Goal: Information Seeking & Learning: Find specific fact

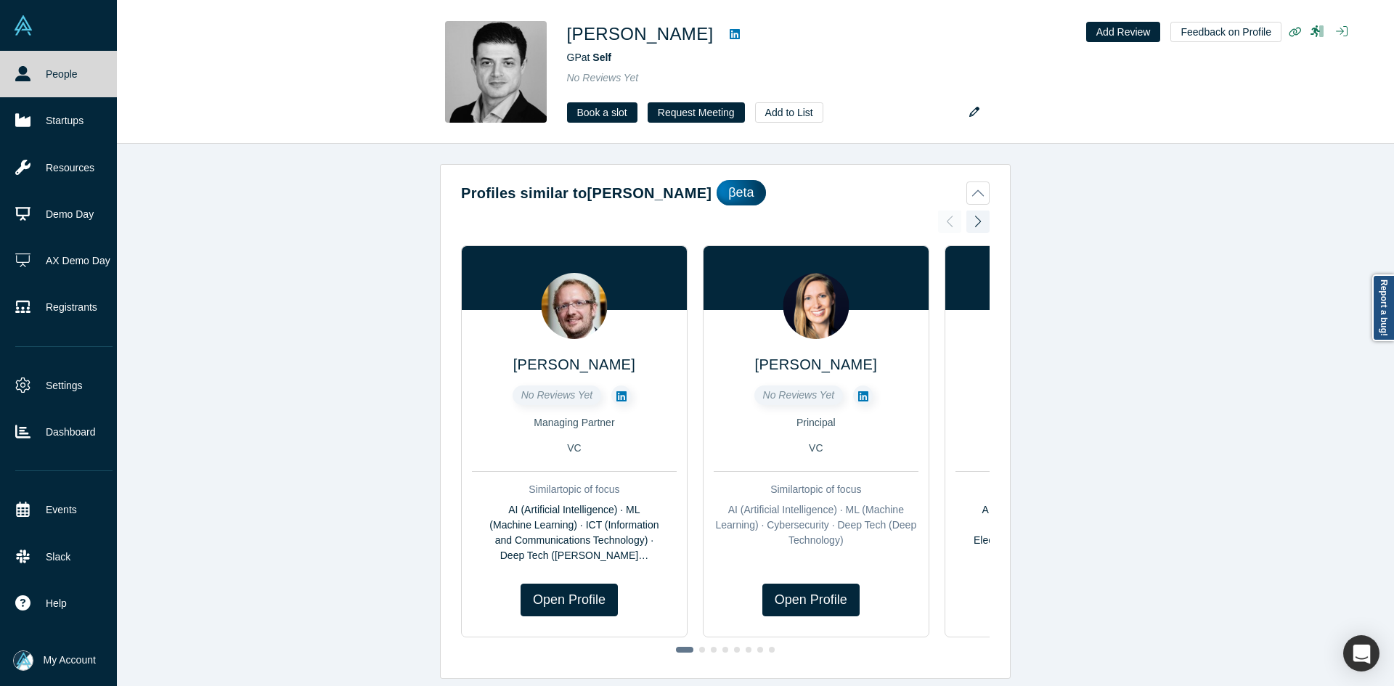
scroll to position [799, 0]
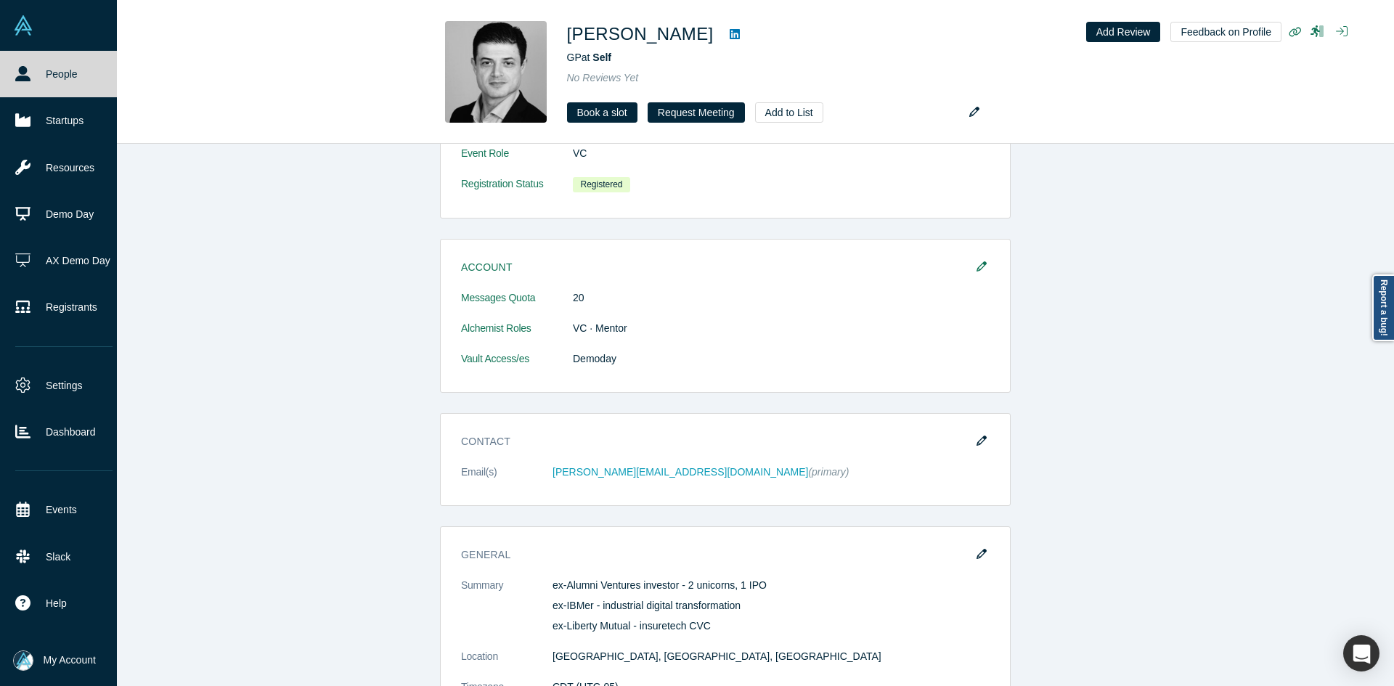
click at [6, 70] on link "People" at bounding box center [64, 74] width 128 height 46
click at [78, 85] on link "People" at bounding box center [64, 74] width 128 height 46
click at [78, 84] on link "People" at bounding box center [64, 74] width 128 height 46
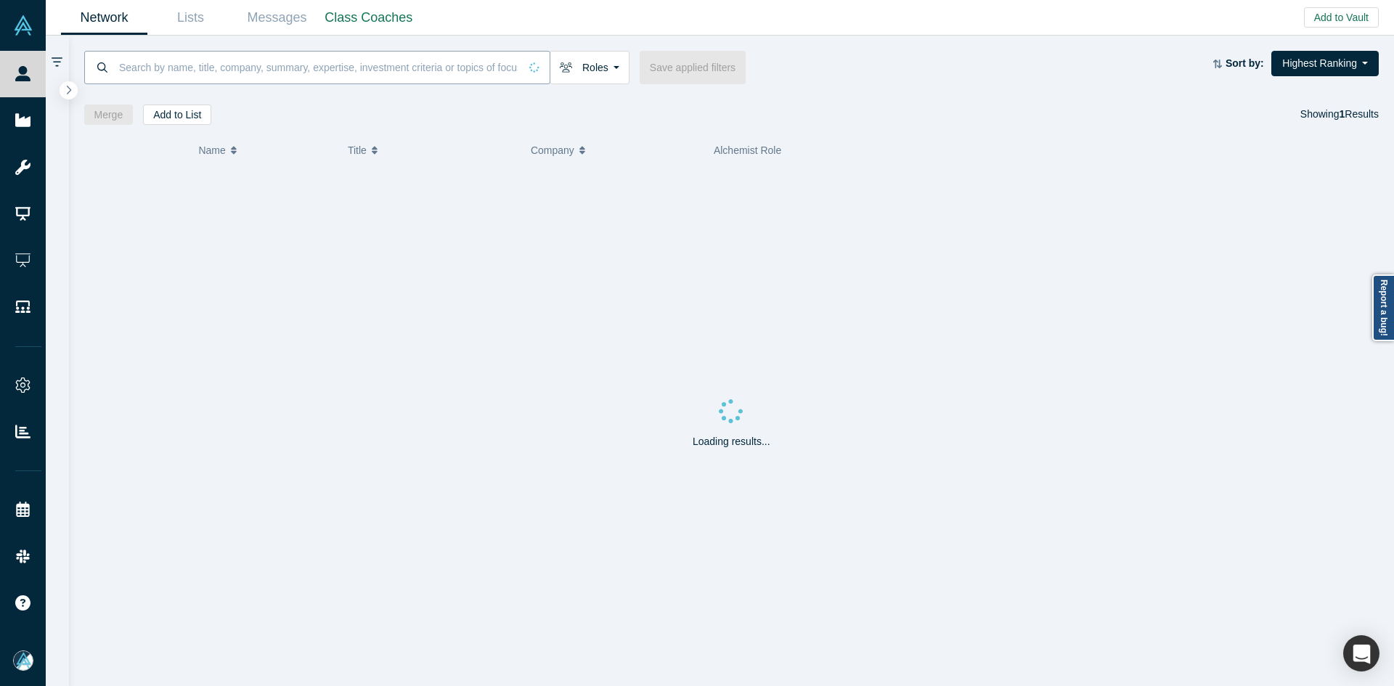
click at [459, 66] on input at bounding box center [319, 67] width 402 height 34
paste input "[PERSON_NAME]"
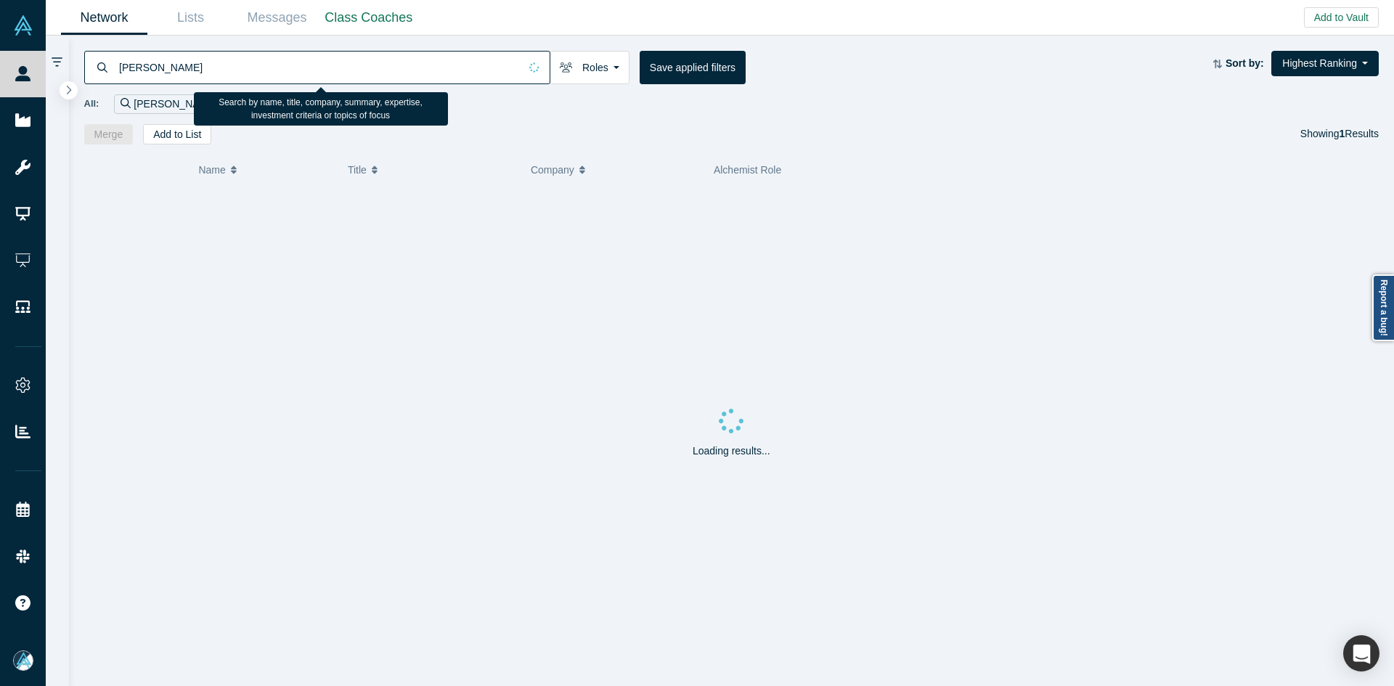
type input "[PERSON_NAME]"
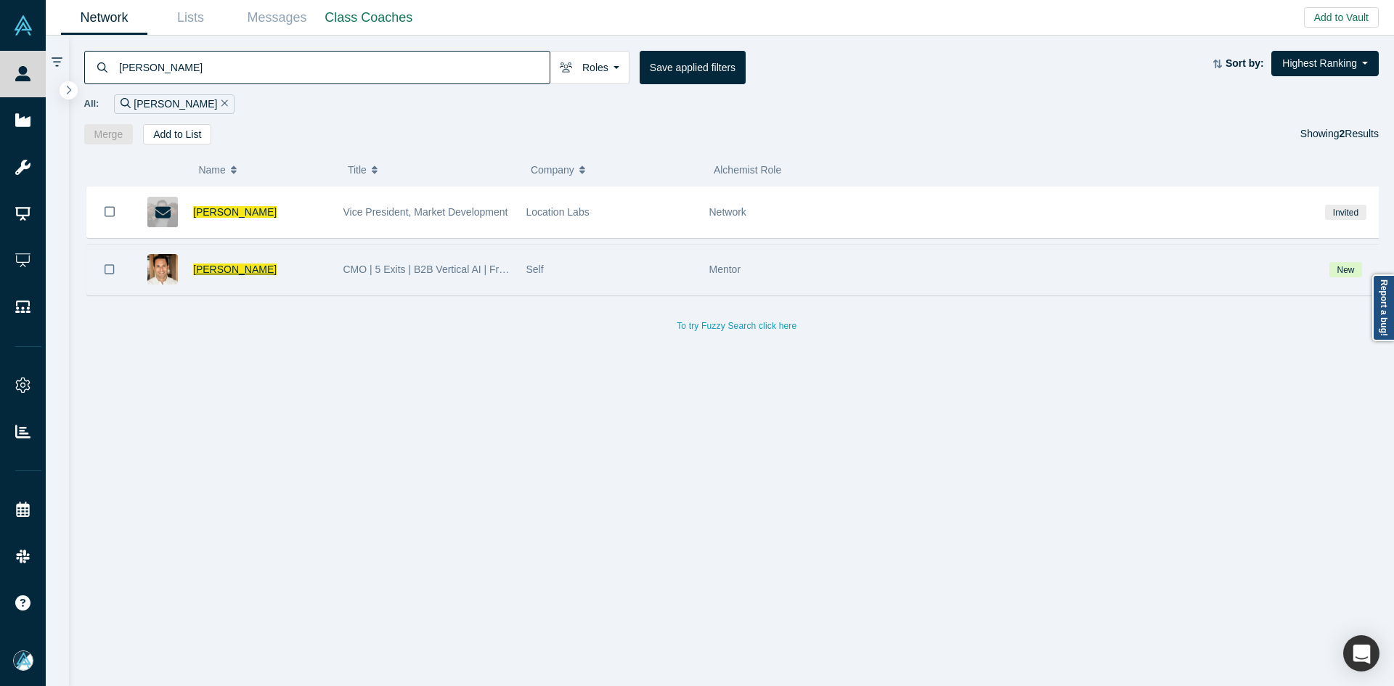
click at [235, 272] on span "[PERSON_NAME]" at bounding box center [235, 270] width 84 height 12
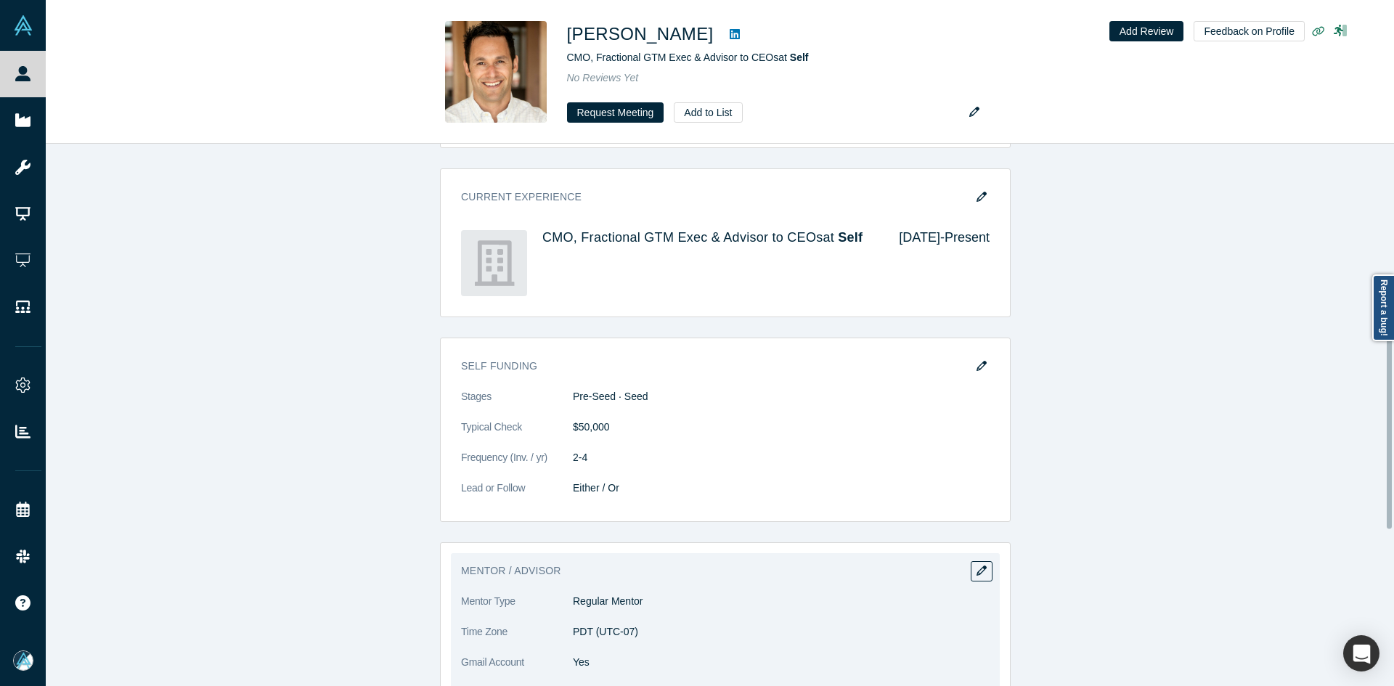
scroll to position [937, 0]
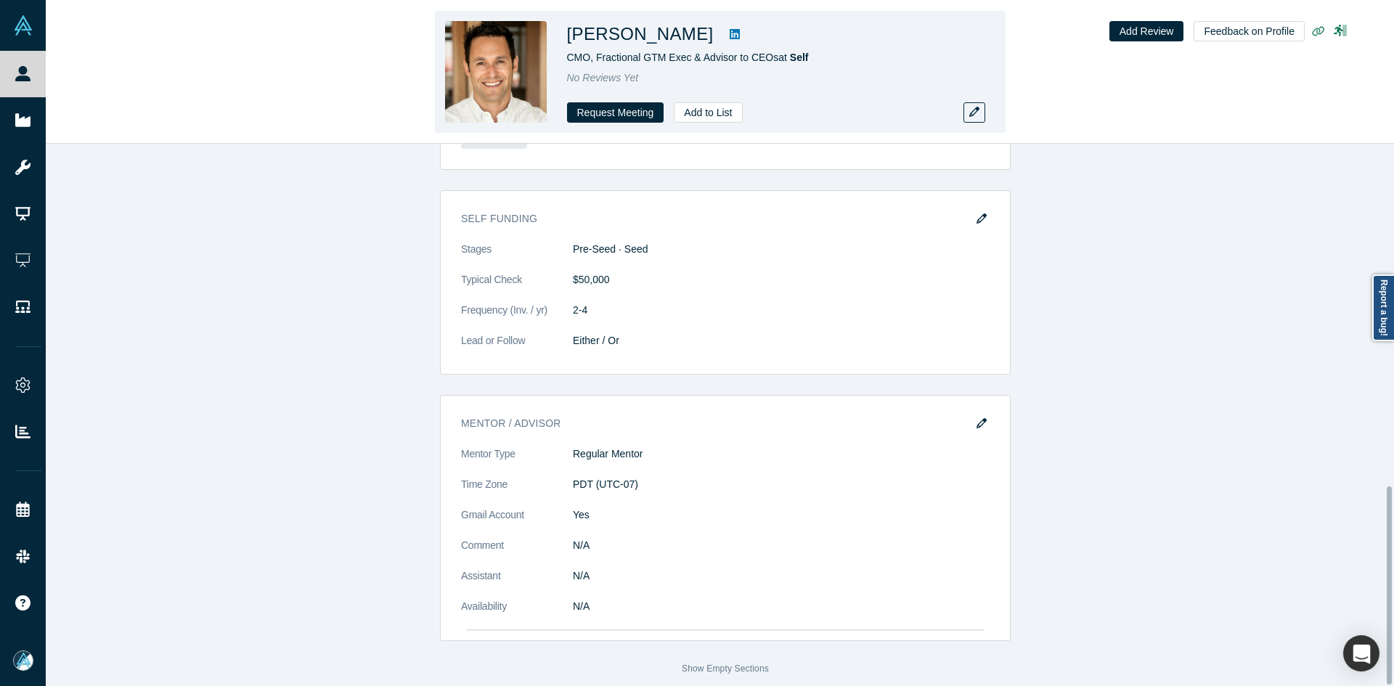
click at [680, 457] on dl "Mentor Type Regular Mentor Time Zone PDT (UTC-07) Gmail Account Yes Comment N/A…" at bounding box center [725, 538] width 529 height 183
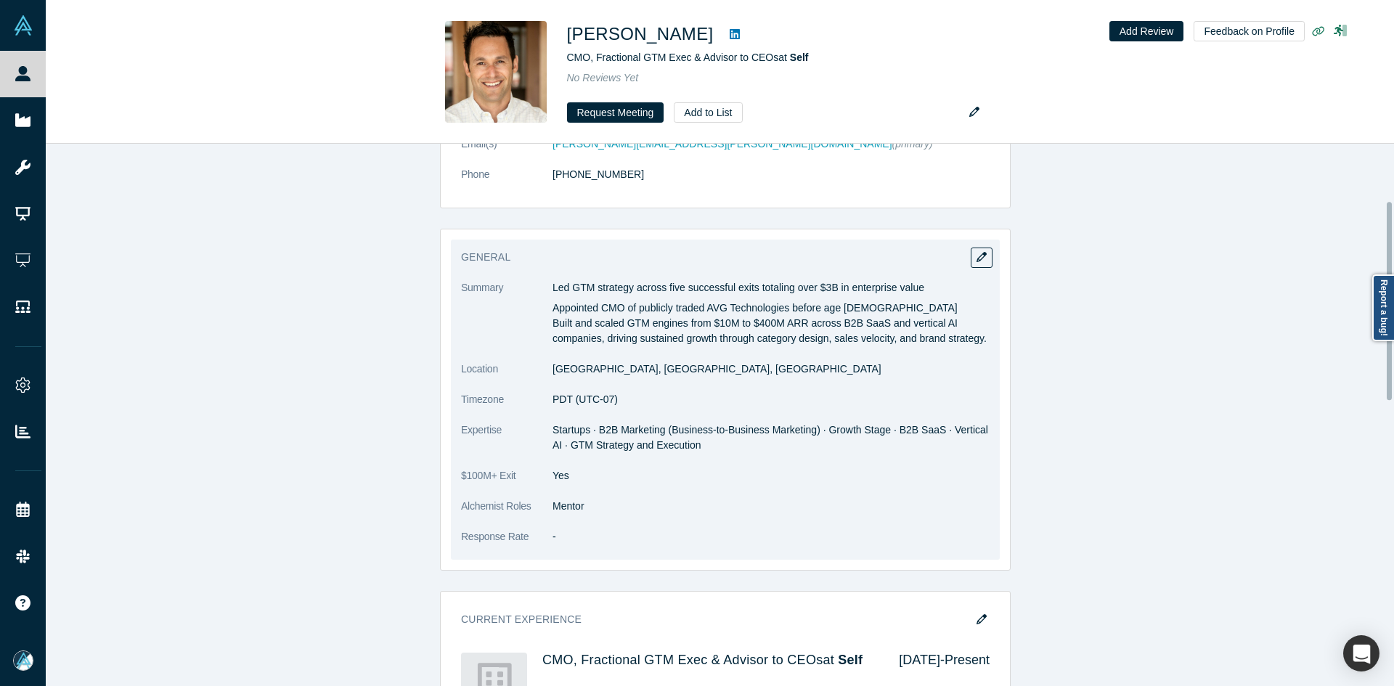
scroll to position [0, 0]
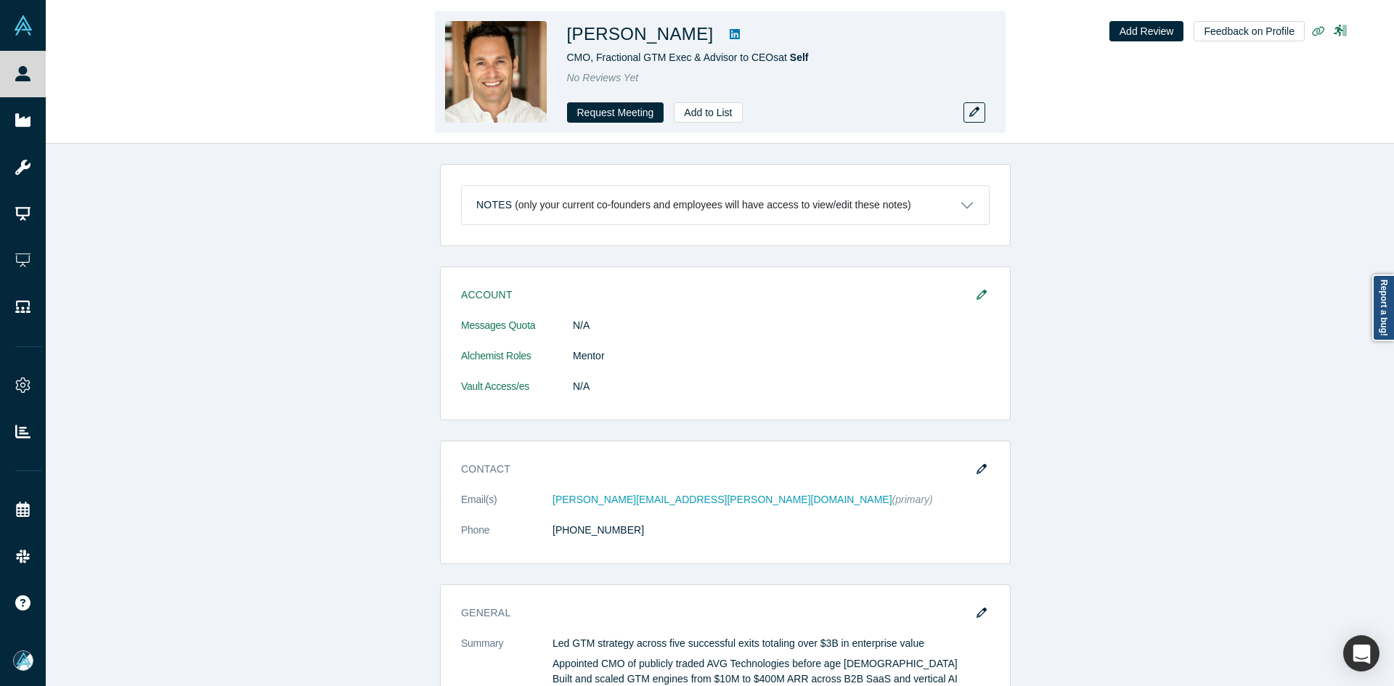
click at [730, 34] on icon at bounding box center [735, 34] width 10 height 10
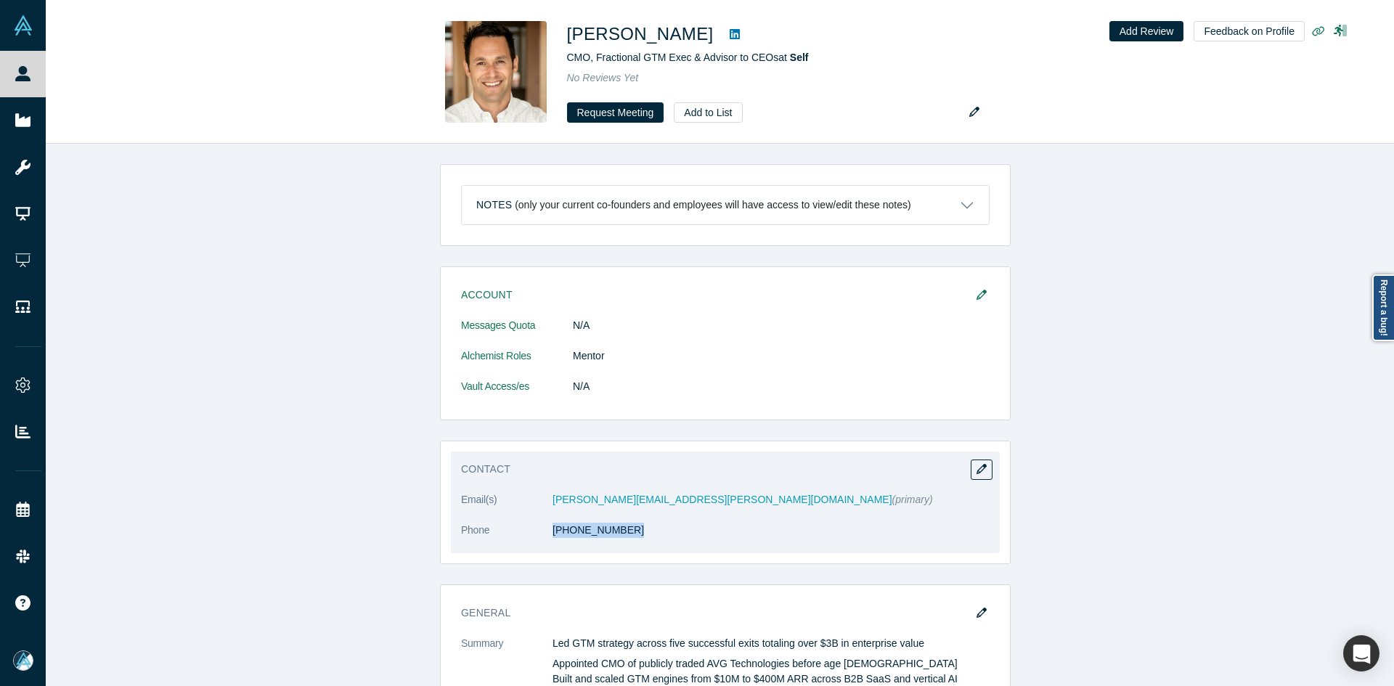
drag, startPoint x: 573, startPoint y: 554, endPoint x: 562, endPoint y: 555, distance: 10.9
click at [562, 555] on div "Contact Email(s) [PERSON_NAME][EMAIL_ADDRESS][PERSON_NAME][DOMAIN_NAME] (primar…" at bounding box center [725, 502] width 571 height 123
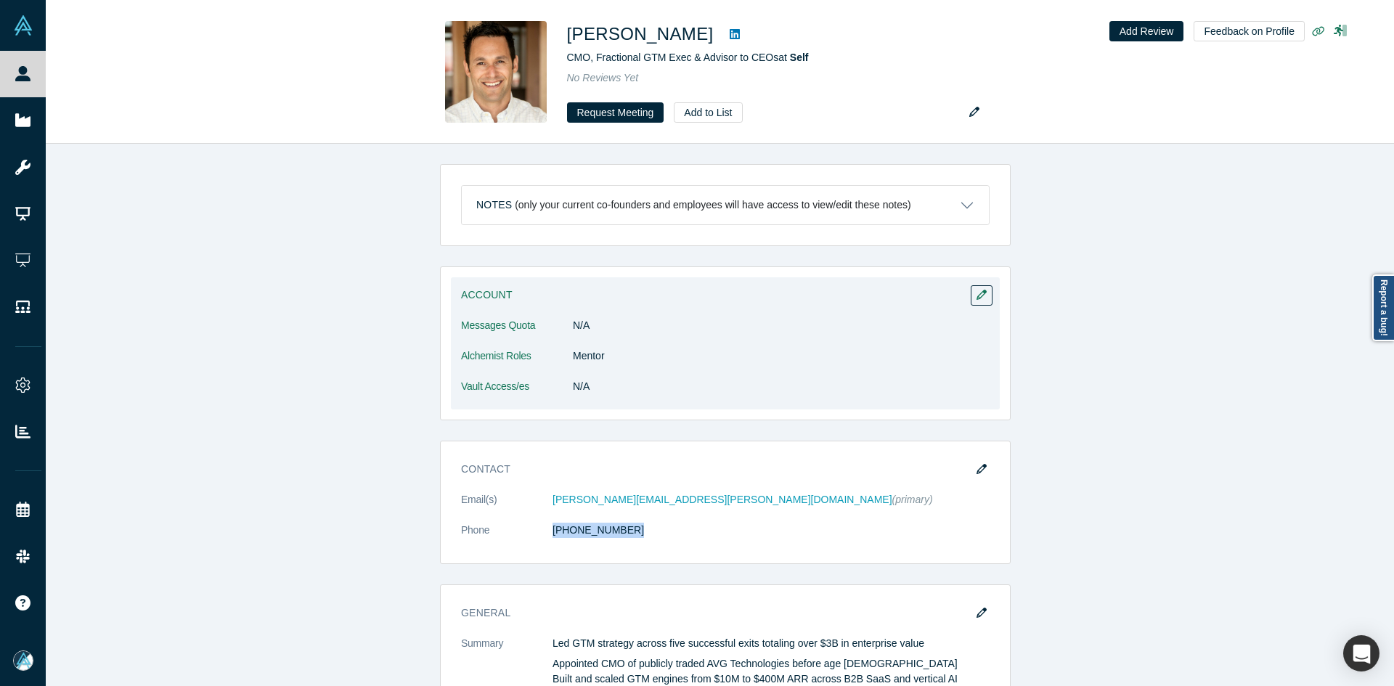
copy dl "[PHONE_NUMBER]"
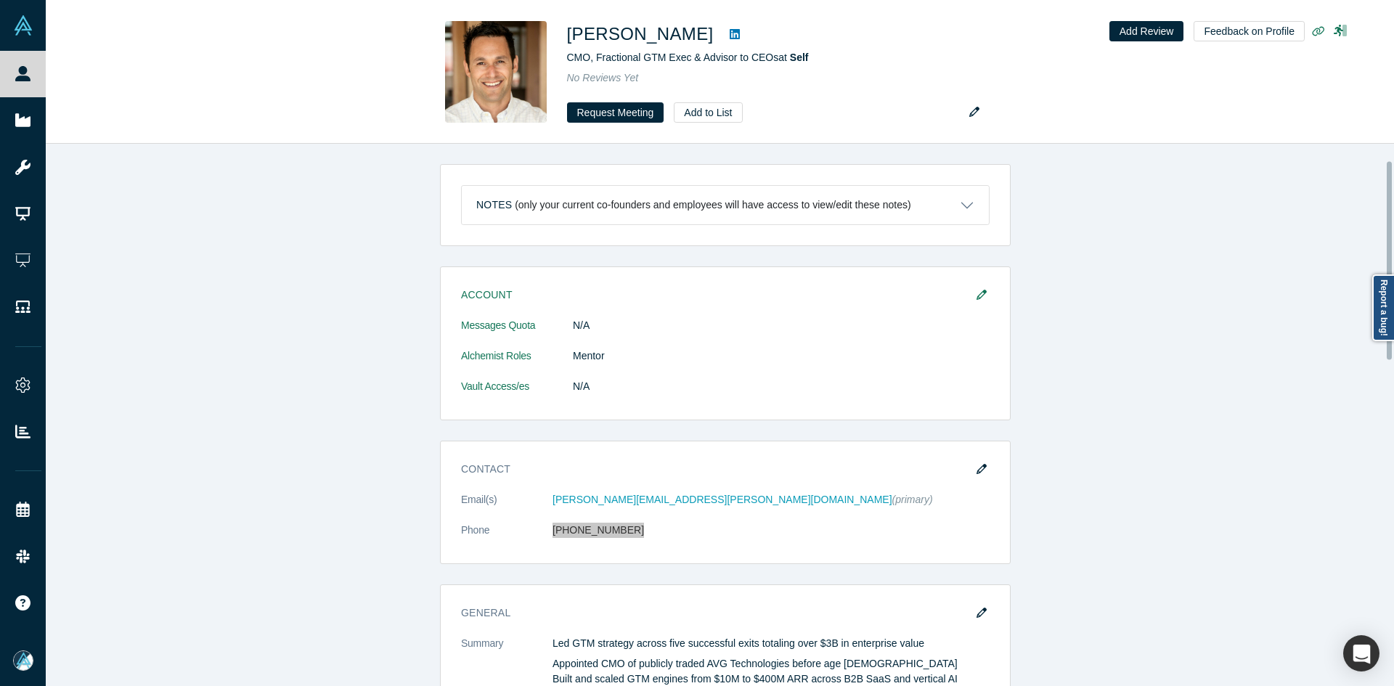
scroll to position [363, 0]
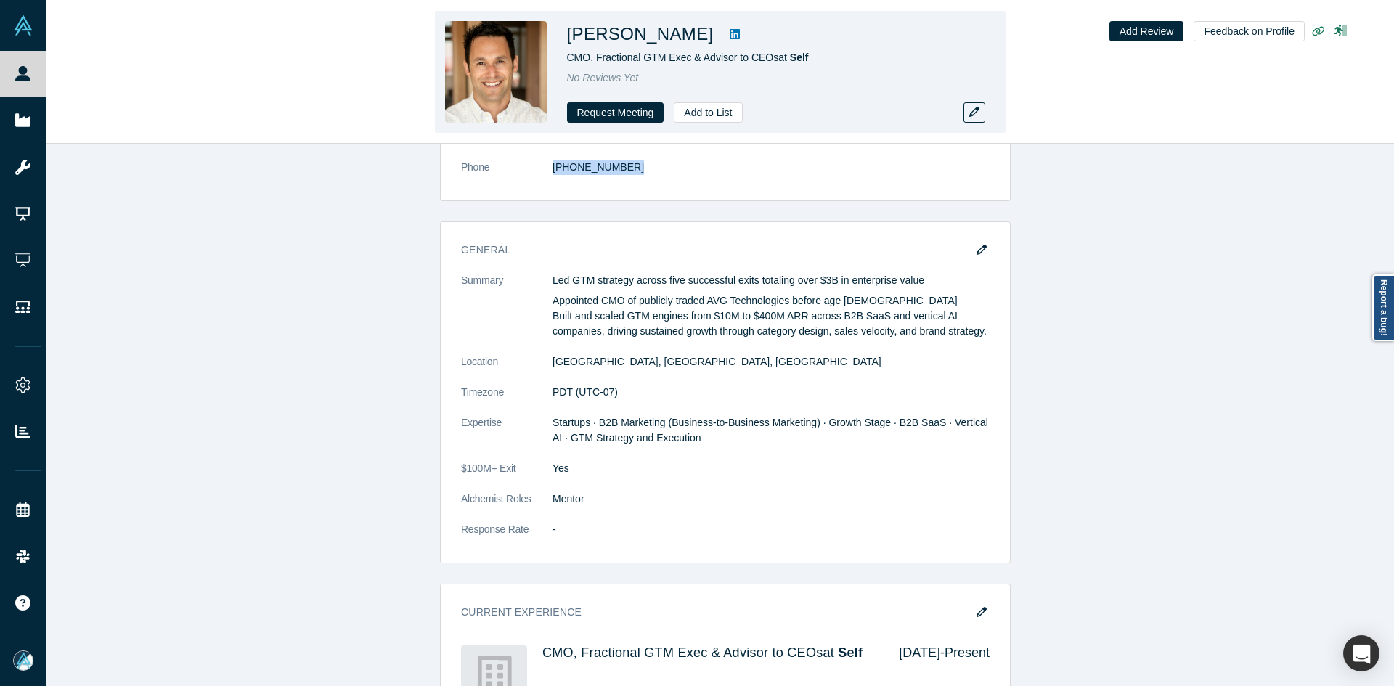
click at [724, 28] on link at bounding box center [735, 33] width 22 height 17
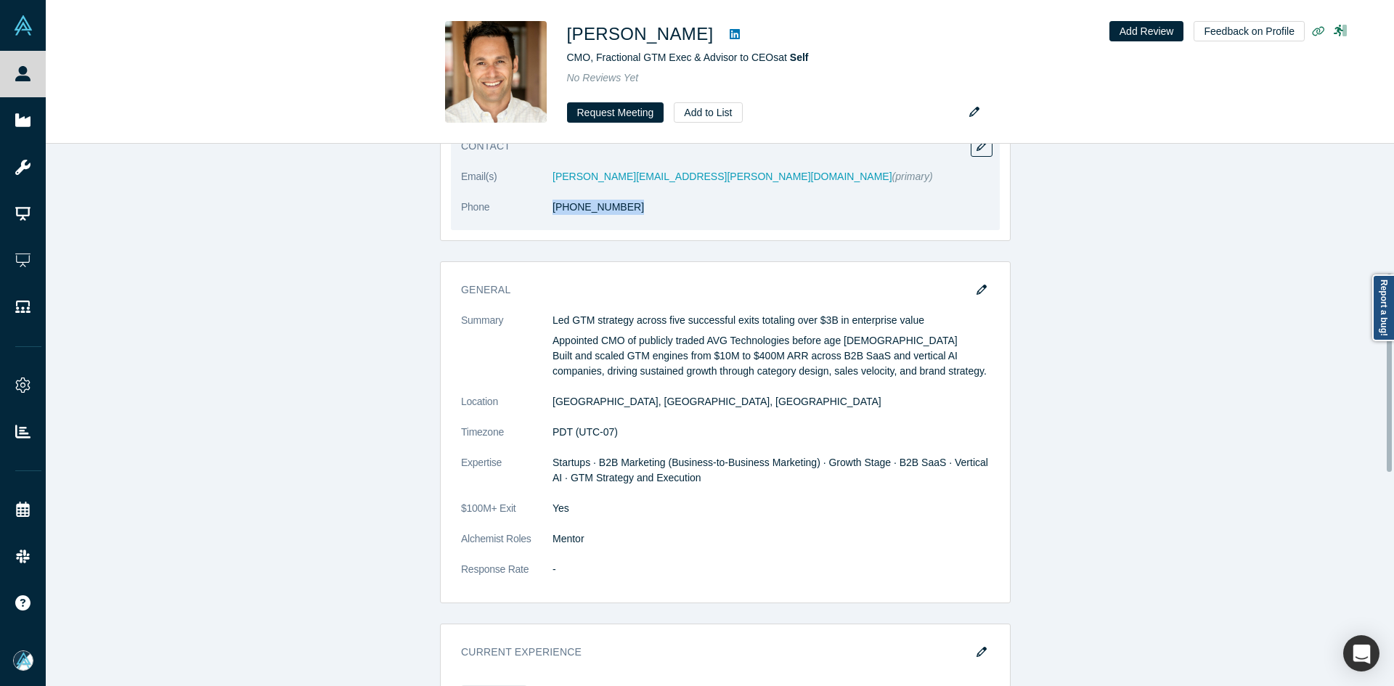
scroll to position [290, 0]
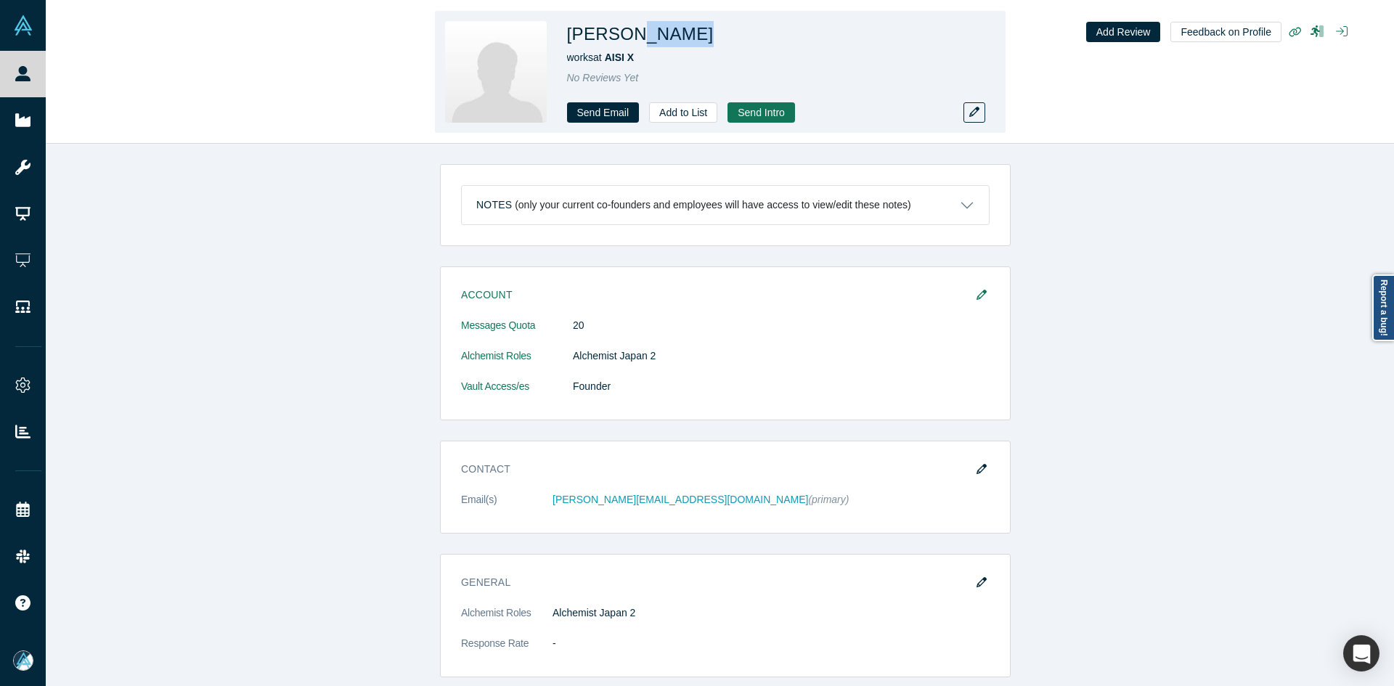
copy h1 "hegodaev"
copy h1 "Chegodaev"
drag, startPoint x: 689, startPoint y: 36, endPoint x: 616, endPoint y: 39, distance: 73.4
click at [616, 39] on div "Denis Chegodaev" at bounding box center [770, 34] width 407 height 26
copy span "AISI X"
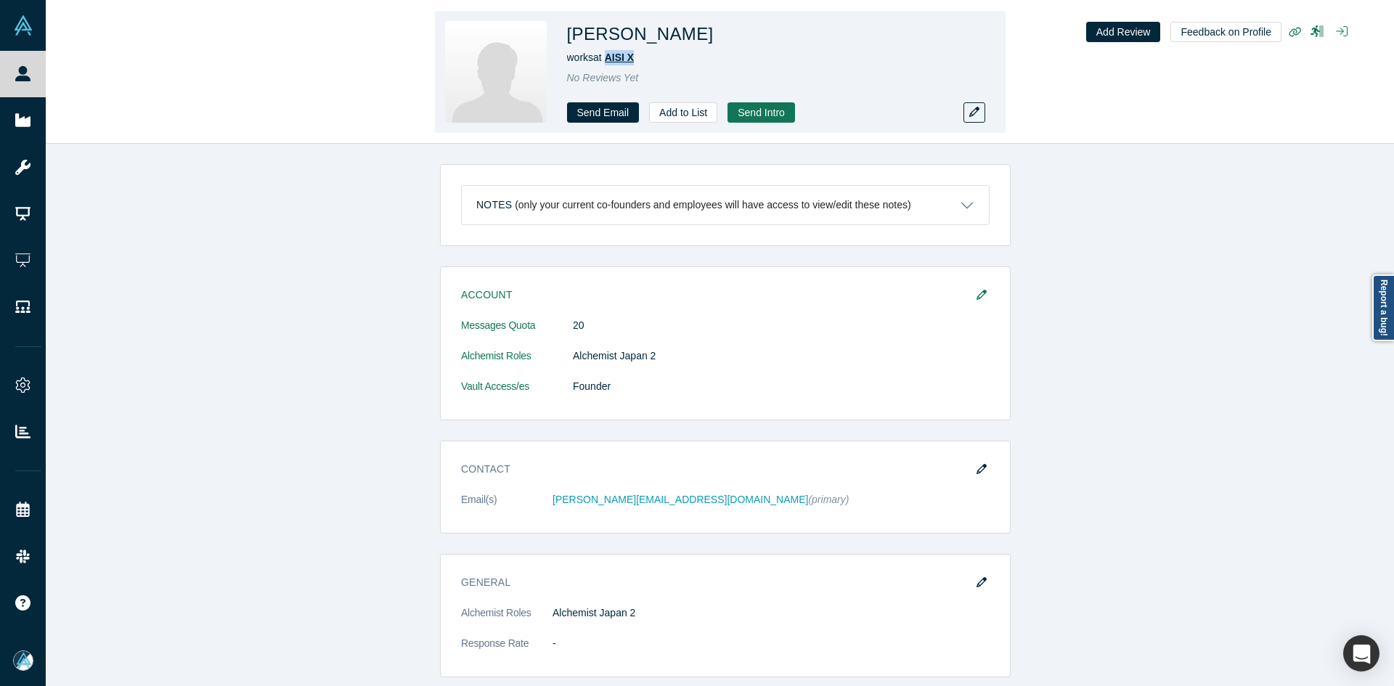
drag, startPoint x: 654, startPoint y: 61, endPoint x: 609, endPoint y: 62, distance: 44.3
click at [609, 62] on div "works at AISI X" at bounding box center [770, 57] width 407 height 15
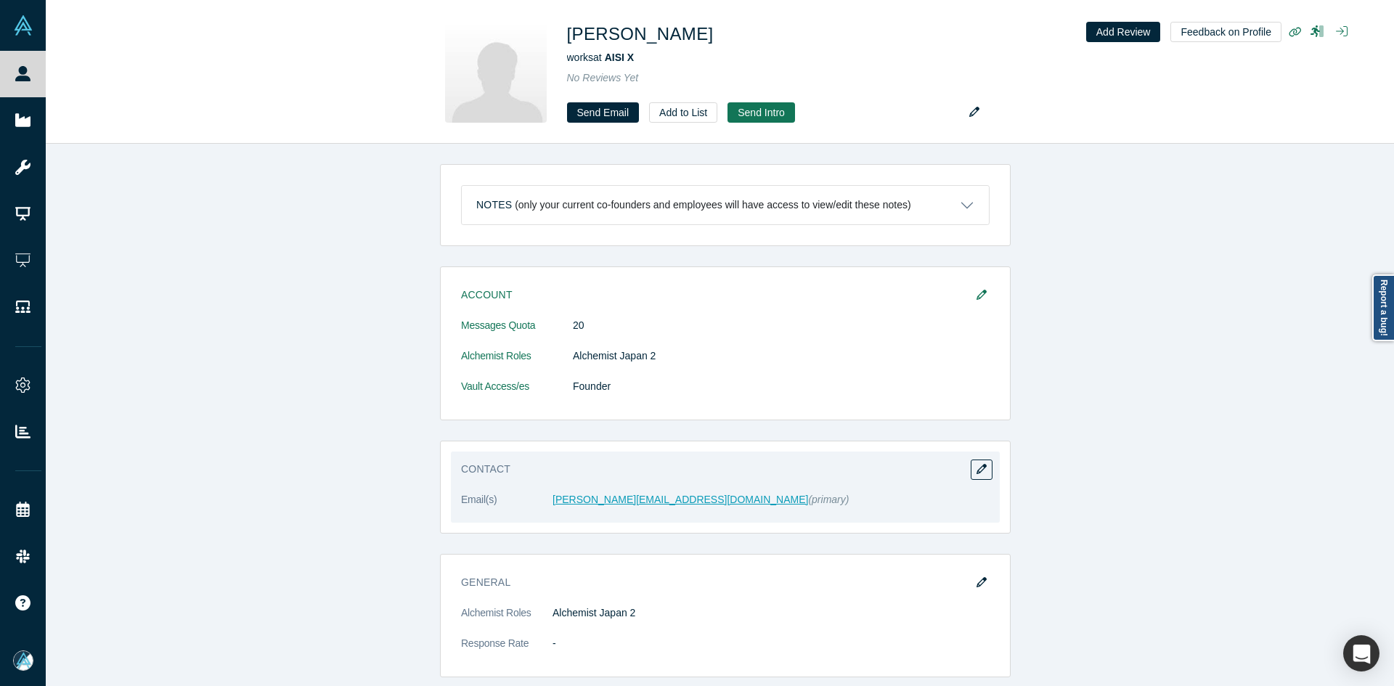
drag, startPoint x: 613, startPoint y: 492, endPoint x: 601, endPoint y: 503, distance: 16.5
